Goal: Task Accomplishment & Management: Use online tool/utility

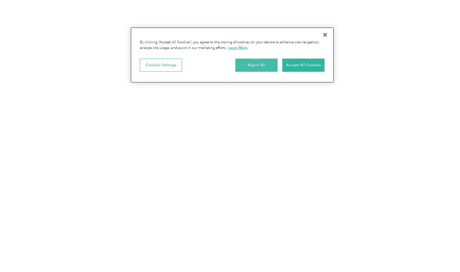
click at [248, 65] on button "Reject All" at bounding box center [256, 65] width 42 height 13
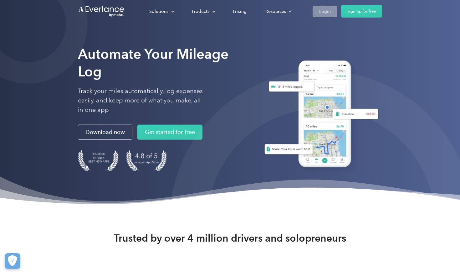
click at [323, 8] on div "Login" at bounding box center [325, 12] width 12 height 8
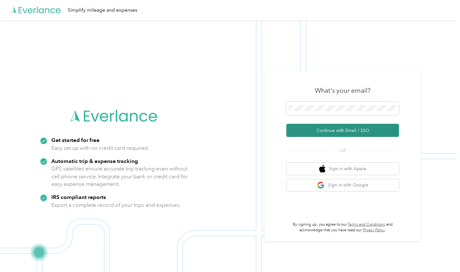
click at [336, 131] on button "Continue with Email / SSO" at bounding box center [343, 130] width 113 height 13
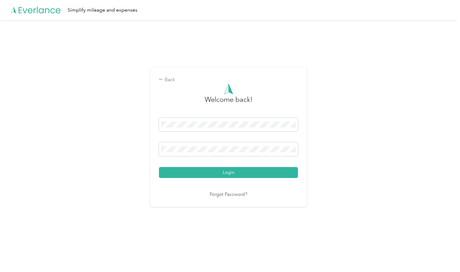
click at [230, 172] on button "Login" at bounding box center [228, 172] width 139 height 11
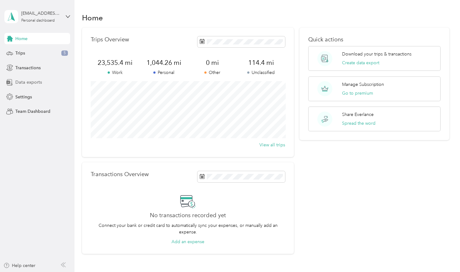
click at [38, 81] on span "Data exports" at bounding box center [28, 82] width 27 height 7
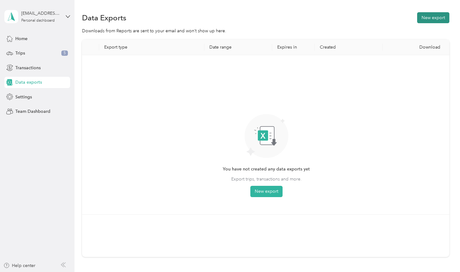
click at [427, 18] on button "New export" at bounding box center [433, 17] width 32 height 11
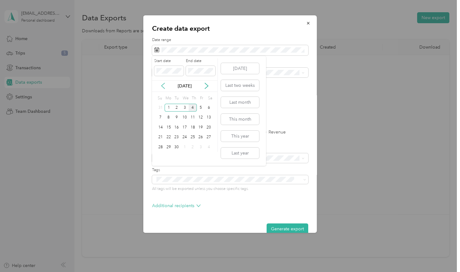
click at [163, 86] on icon at bounding box center [163, 86] width 6 height 6
click at [201, 107] on div "1" at bounding box center [201, 108] width 8 height 8
click at [162, 156] on div "31" at bounding box center [161, 157] width 8 height 8
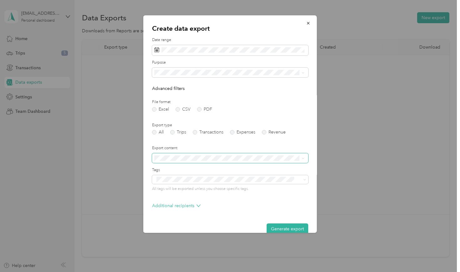
click at [212, 154] on span at bounding box center [230, 158] width 156 height 10
click at [173, 130] on label "Trips" at bounding box center [178, 132] width 16 height 4
click at [169, 114] on div "Stoller" at bounding box center [230, 116] width 146 height 7
click at [290, 228] on button "Generate export" at bounding box center [288, 228] width 42 height 11
